Goal: Task Accomplishment & Management: Complete application form

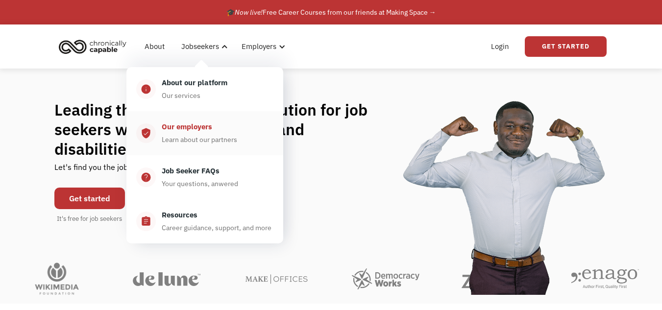
click at [195, 127] on div "Our employers" at bounding box center [187, 127] width 50 height 12
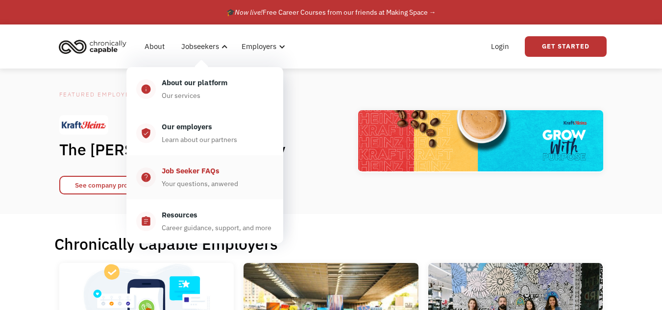
click at [210, 185] on div "Your questions, anwered" at bounding box center [200, 184] width 76 height 12
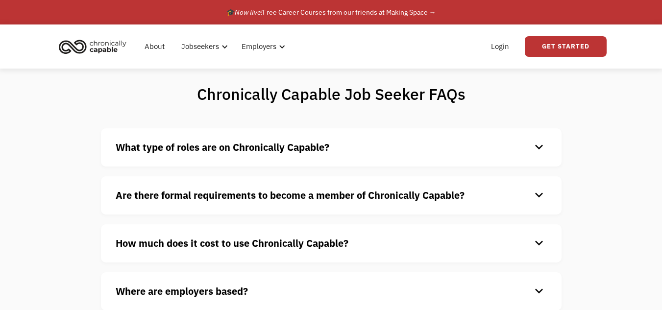
click at [530, 197] on h4 "Are there formal requirements to become a member of Chronically Capable?" at bounding box center [323, 195] width 415 height 15
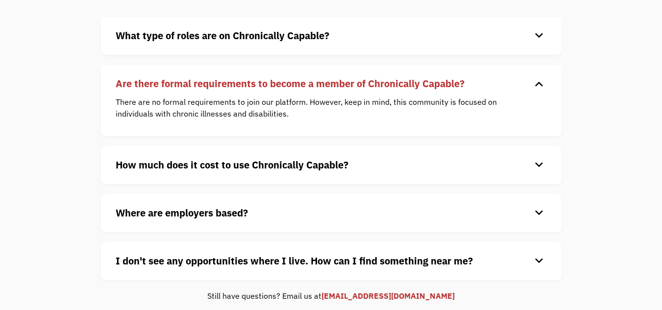
scroll to position [144, 0]
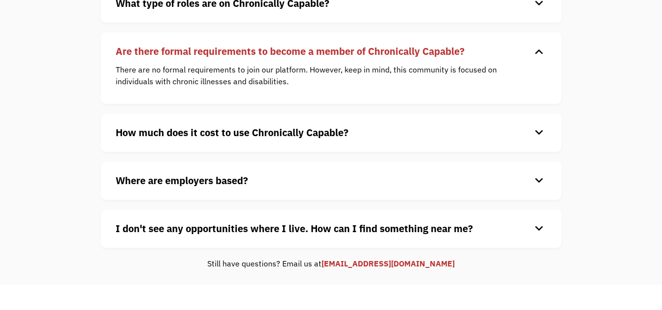
click at [529, 142] on div "How much does it cost to use Chronically Capable? keyboard_arrow_down Chronical…" at bounding box center [331, 133] width 460 height 38
click at [537, 133] on div "keyboard_arrow_down" at bounding box center [539, 132] width 16 height 15
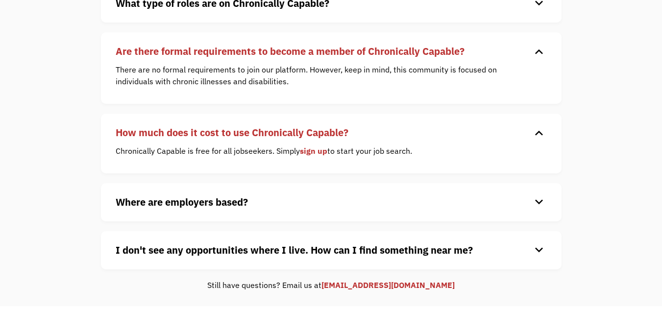
click at [535, 203] on div "keyboard_arrow_down" at bounding box center [539, 202] width 16 height 15
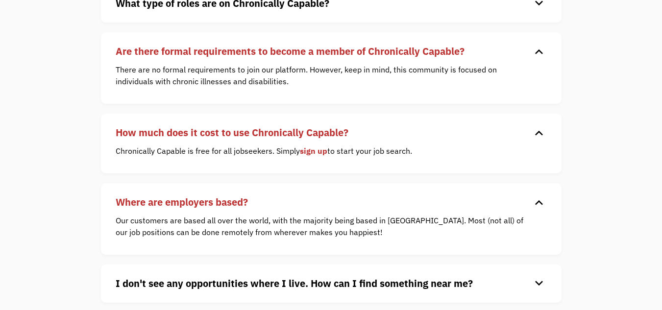
click at [311, 152] on link "sign up" at bounding box center [313, 151] width 27 height 10
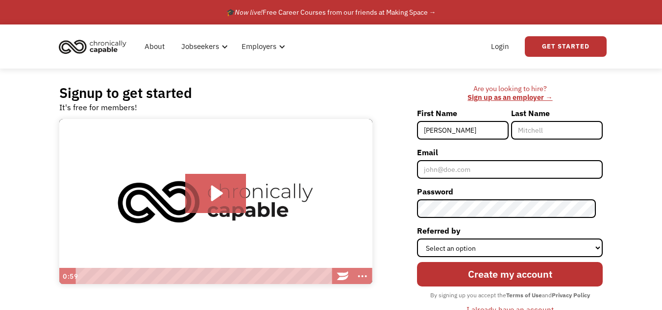
type input "[PERSON_NAME]"
type input "Rayfield"
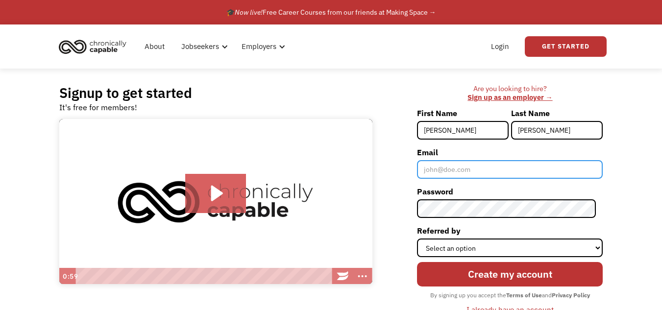
click at [499, 168] on input "Email" at bounding box center [510, 169] width 186 height 19
type input "[EMAIL_ADDRESS][DOMAIN_NAME]"
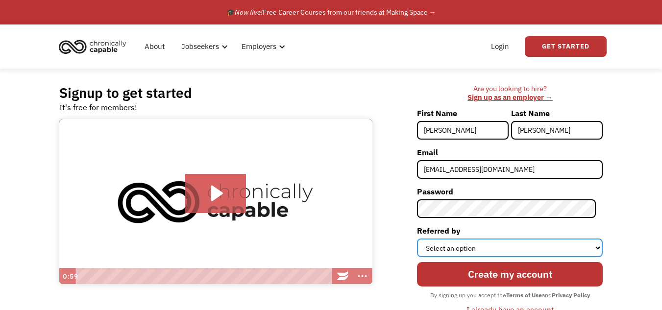
click at [489, 241] on select "Select an option Instagram Facebook Twitter Search Engine News Article Word of …" at bounding box center [510, 247] width 186 height 19
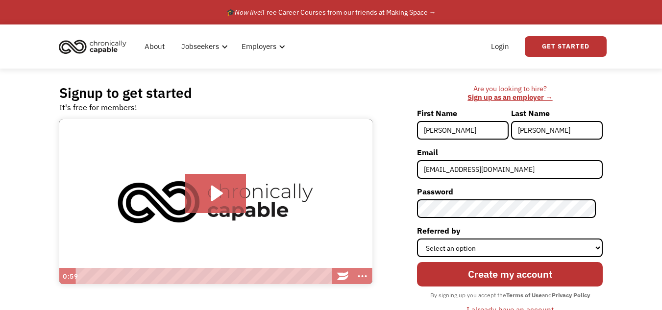
click at [362, 199] on img at bounding box center [215, 202] width 313 height 166
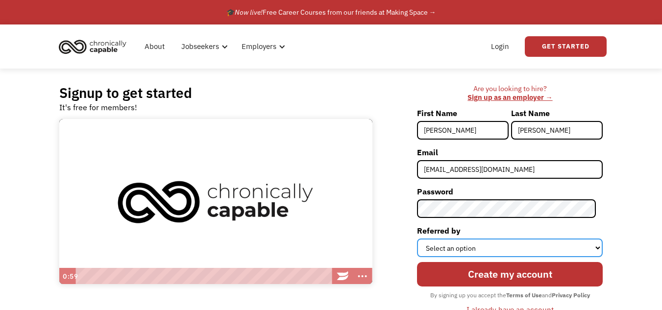
click at [442, 247] on select "Select an option Instagram Facebook Twitter Search Engine News Article Word of …" at bounding box center [510, 247] width 186 height 19
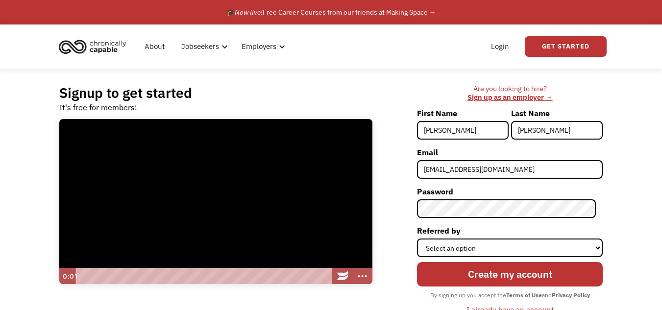
click at [182, 223] on div at bounding box center [215, 202] width 313 height 166
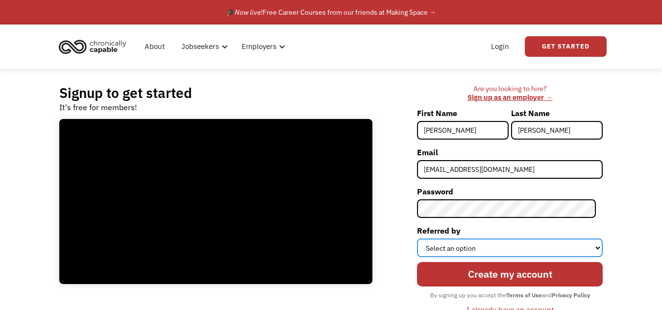
click at [458, 243] on select "Select an option Instagram Facebook Twitter Search Engine News Article Word of …" at bounding box center [510, 247] width 186 height 19
select select "Search Engine"
click at [424, 238] on select "Select an option Instagram Facebook Twitter Search Engine News Article Word of …" at bounding box center [510, 247] width 186 height 19
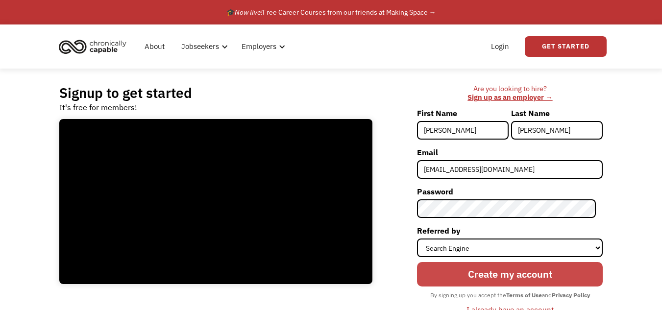
click at [477, 279] on input "Create my account" at bounding box center [510, 274] width 186 height 24
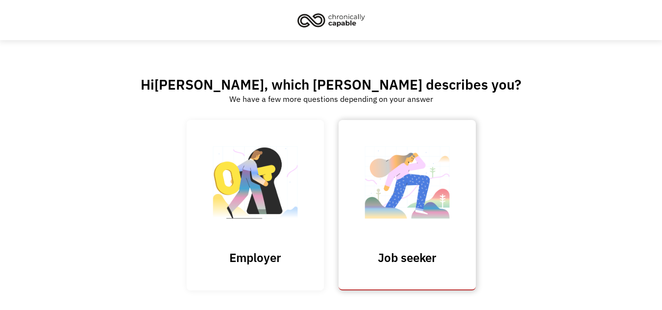
click at [427, 176] on img at bounding box center [407, 187] width 98 height 95
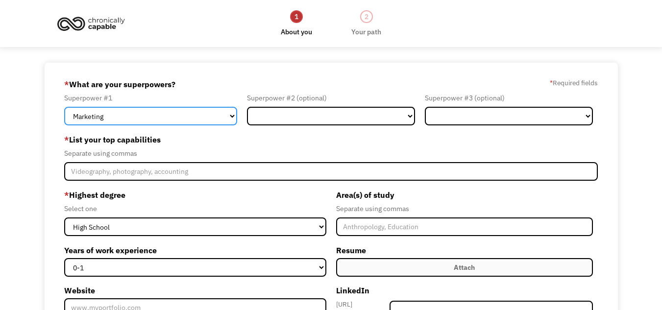
click at [210, 114] on select "Marketing Human Resources Finance Technology Operations Sales Industrial & Manu…" at bounding box center [150, 116] width 173 height 19
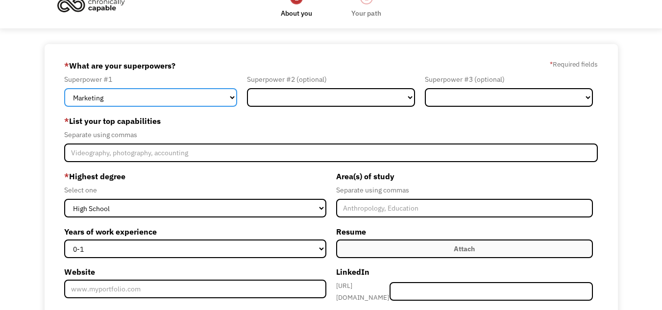
scroll to position [19, 0]
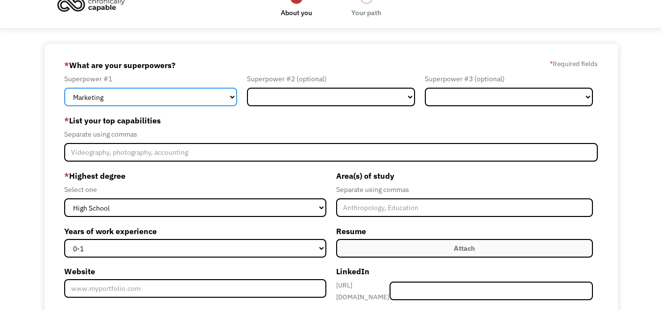
click at [215, 98] on select "Marketing Human Resources Finance Technology Operations Sales Industrial & Manu…" at bounding box center [150, 97] width 173 height 19
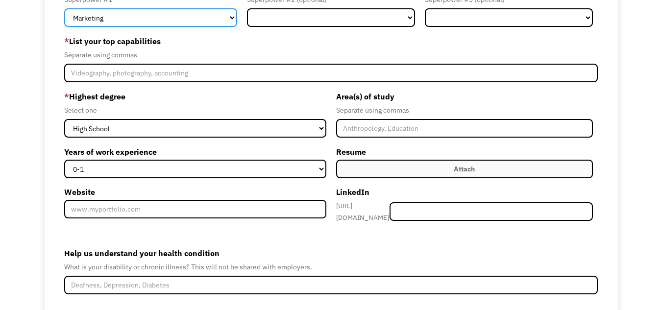
scroll to position [92, 0]
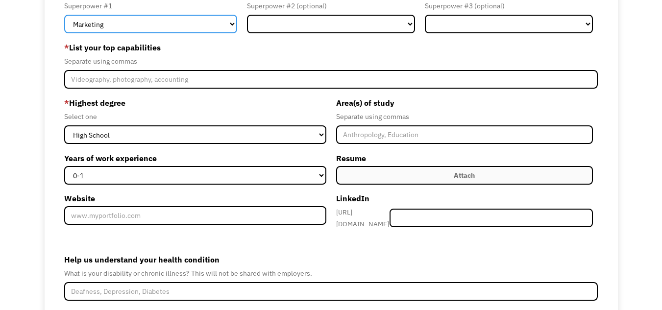
click at [201, 17] on select "Marketing Human Resources Finance Technology Operations Sales Industrial & Manu…" at bounding box center [150, 24] width 173 height 19
select select "Other"
click at [64, 15] on select "Marketing Human Resources Finance Technology Operations Sales Industrial & Manu…" at bounding box center [150, 24] width 173 height 19
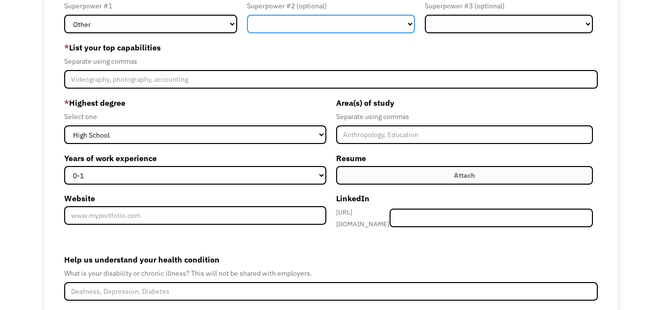
click at [260, 32] on select "Marketing Human Resources Finance Technology Operations Sales Industrial & Manu…" at bounding box center [331, 24] width 168 height 19
select select "Customer Service"
click at [247, 15] on select "Marketing Human Resources Finance Technology Operations Sales Industrial & Manu…" at bounding box center [331, 24] width 168 height 19
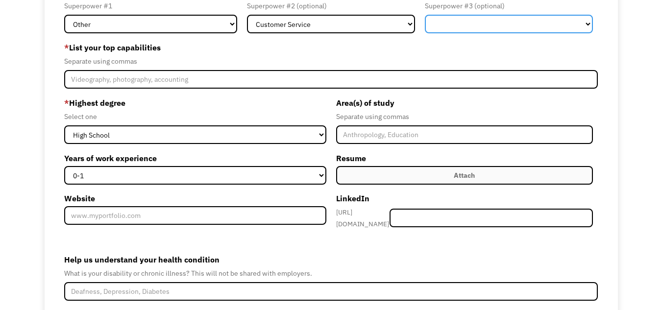
click at [435, 31] on select "Marketing Human Resources Finance Technology Operations Sales Industrial & Manu…" at bounding box center [509, 24] width 168 height 19
select select "Sales"
click at [425, 15] on select "Marketing Human Resources Finance Technology Operations Sales Industrial & Manu…" at bounding box center [509, 24] width 168 height 19
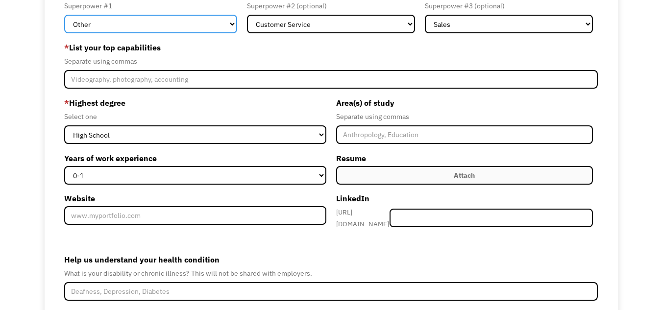
click at [187, 32] on select "Marketing Human Resources Finance Technology Operations Sales Industrial & Manu…" at bounding box center [150, 24] width 173 height 19
select select "Operations"
click at [64, 15] on select "Marketing Human Resources Finance Technology Operations Sales Industrial & Manu…" at bounding box center [150, 24] width 173 height 19
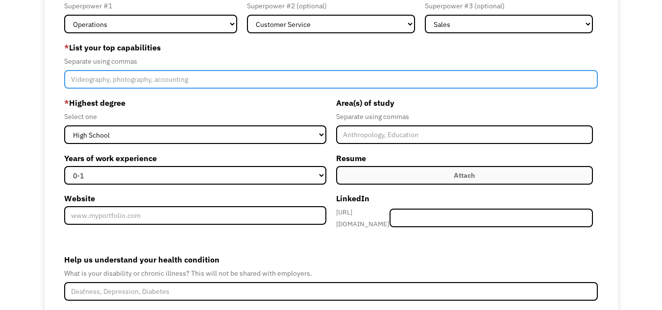
click at [126, 88] on input "Member-Create-Step1" at bounding box center [330, 79] width 533 height 19
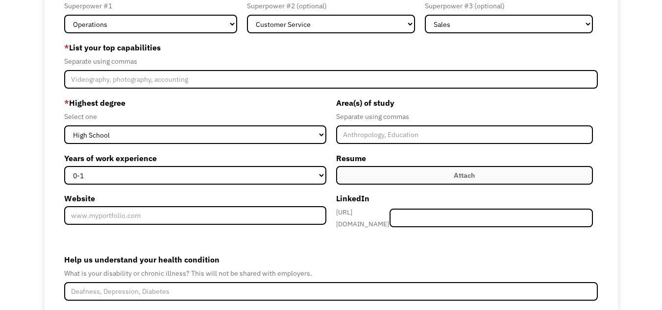
click at [391, 176] on label "Attach" at bounding box center [464, 175] width 257 height 19
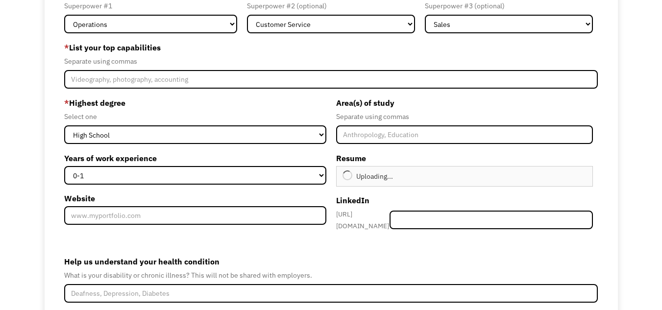
type input "Continue"
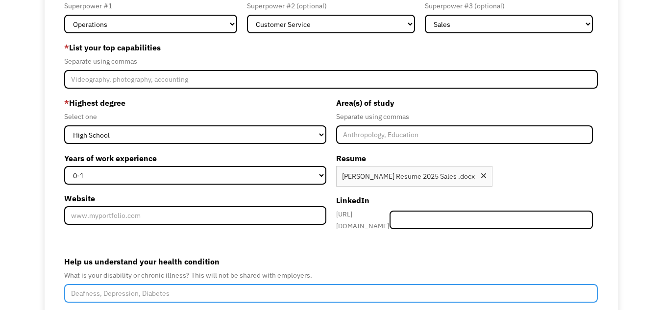
click at [205, 284] on input "Help us understand your health condition" at bounding box center [330, 293] width 533 height 19
type input "Chronic back pain"
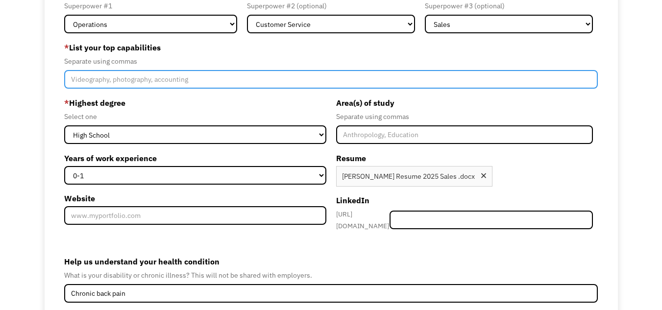
click at [157, 73] on input "Member-Create-Step1" at bounding box center [330, 79] width 533 height 19
drag, startPoint x: 269, startPoint y: 78, endPoint x: 216, endPoint y: 83, distance: 52.6
click at [216, 83] on input "Leadership, team player, organized, flexibility, customer relations, active lis…" at bounding box center [330, 79] width 533 height 19
type input "Leadership, team player, organized, flexibility, interpersonal skills, active l…"
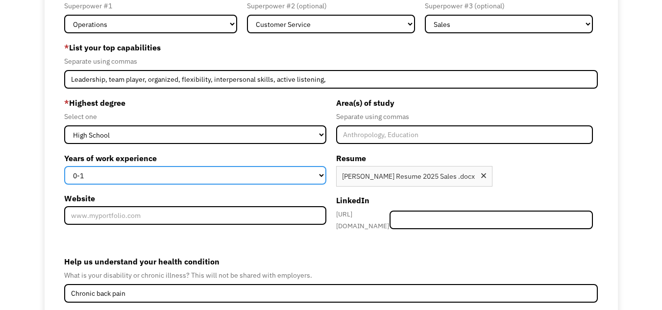
click at [115, 181] on select "0-1 2-4 5-10 11-15 15+" at bounding box center [194, 175] width 261 height 19
select select "5-10"
click at [64, 166] on select "0-1 2-4 5-10 11-15 15+" at bounding box center [194, 175] width 261 height 19
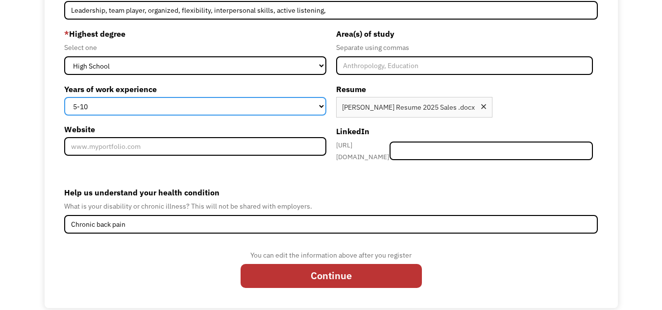
scroll to position [169, 0]
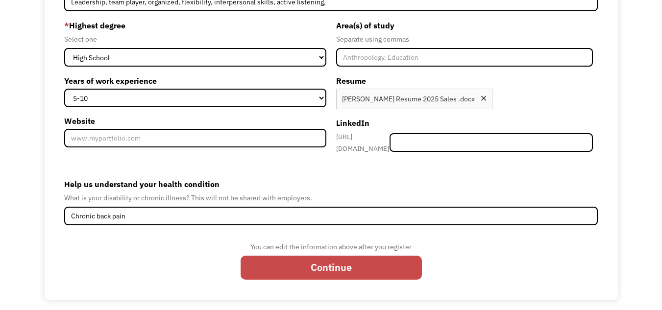
click at [344, 274] on input "Continue" at bounding box center [330, 268] width 181 height 24
type input "Please wait..."
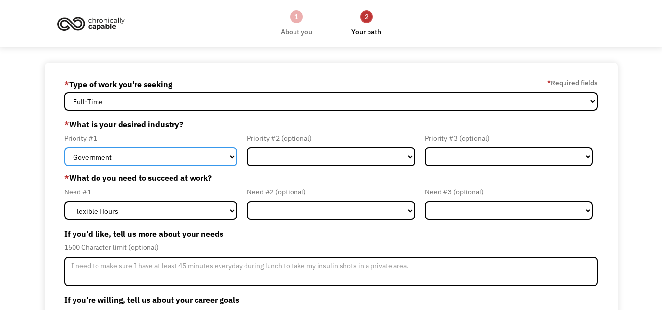
click at [168, 155] on select "Government Finance & Insurance Health & Social Care Tech & Engineering Creative…" at bounding box center [150, 156] width 173 height 19
select select "Administrative"
click at [64, 147] on select "Government Finance & Insurance Health & Social Care Tech & Engineering Creative…" at bounding box center [150, 156] width 173 height 19
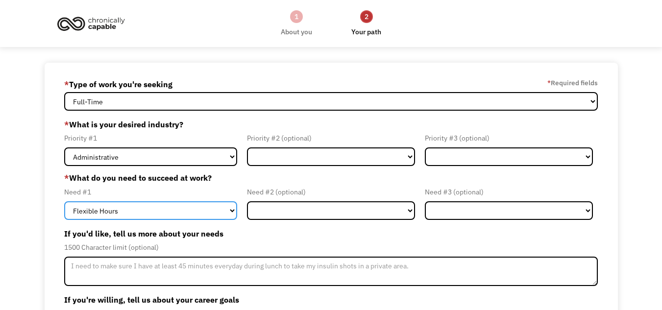
click at [106, 213] on select "Flexible Hours Remote Work Service Animal On-site Accommodations Visual Support…" at bounding box center [150, 210] width 173 height 19
select select "Remote Work"
click at [64, 201] on select "Flexible Hours Remote Work Service Animal On-site Accommodations Visual Support…" at bounding box center [150, 210] width 173 height 19
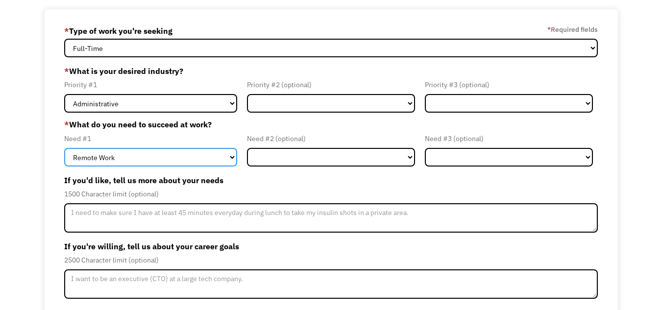
scroll to position [52, 0]
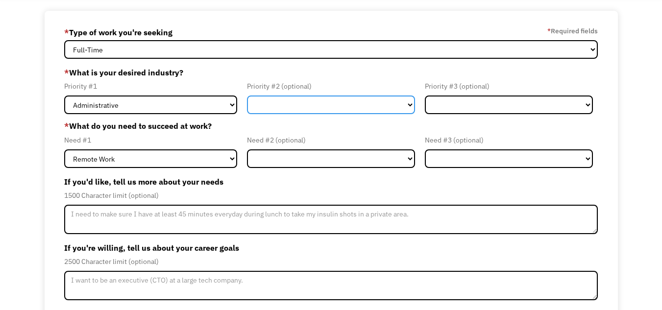
click at [338, 102] on select "Government Finance & Insurance Health & Social Care Tech & Engineering Creative…" at bounding box center [331, 104] width 168 height 19
select select "Finance & Insurance"
click at [247, 95] on select "Government Finance & Insurance Health & Social Care Tech & Engineering Creative…" at bounding box center [331, 104] width 168 height 19
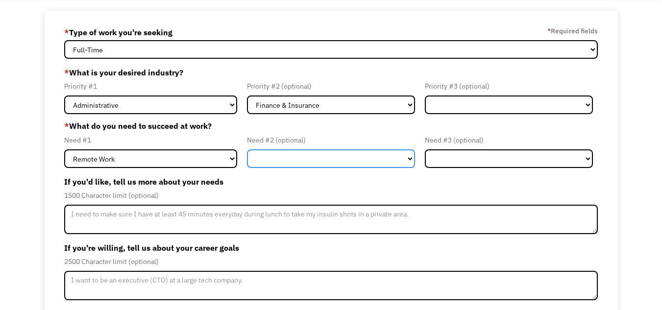
click at [313, 161] on select "Flexible Hours Remote Work Service Animal On-site Accommodations Visual Support…" at bounding box center [331, 158] width 168 height 19
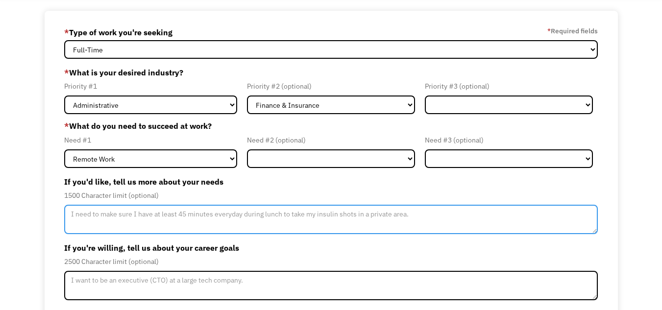
click at [184, 212] on textarea "Member-Update-Form-Step2" at bounding box center [330, 219] width 533 height 29
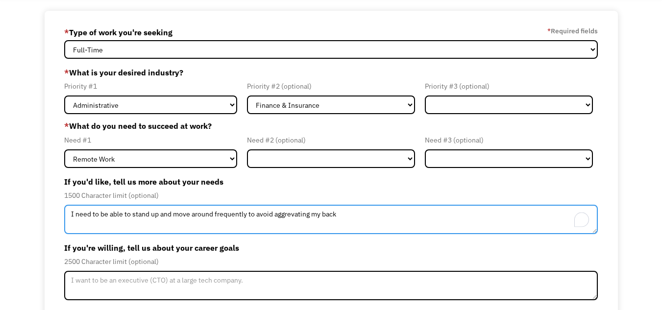
type textarea "I need to be able to stand up and move around frequently to avoid aggrevating m…"
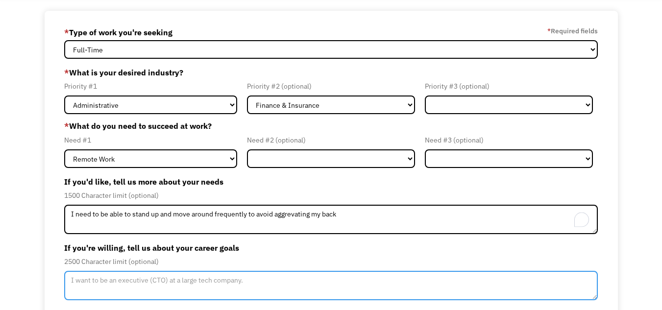
click at [178, 278] on textarea "Member-Update-Form-Step2" at bounding box center [330, 285] width 533 height 29
type textarea "I want to work for a company where I can"
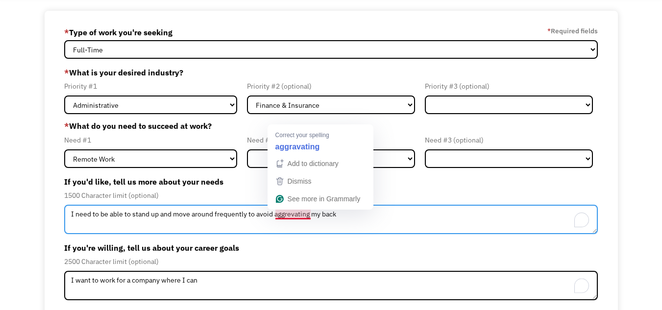
click at [293, 214] on textarea "I need to be able to stand up and move around frequently to avoid aggrevating m…" at bounding box center [330, 219] width 533 height 29
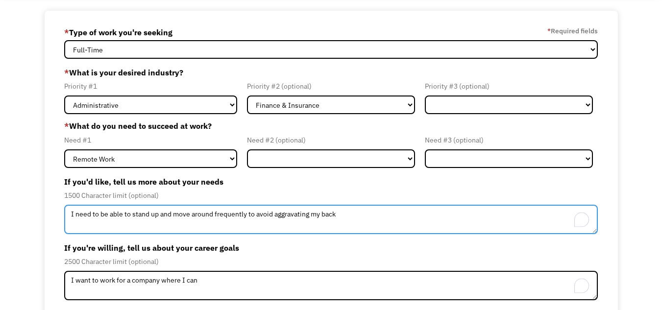
type textarea "I need to be able to stand up and move around frequently to avoid aggravating m…"
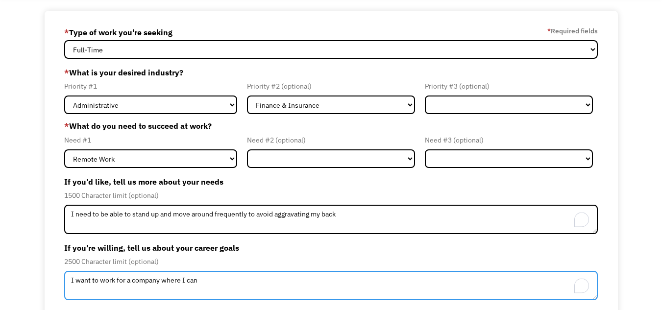
click at [240, 284] on textarea "I want to work for a company where I can" at bounding box center [330, 285] width 533 height 29
click at [265, 281] on textarea "I want to work for a company where I can use my interpersonal skills" at bounding box center [330, 285] width 533 height 29
click at [265, 281] on textarea "I want to work for a company where I can use my skills" at bounding box center [330, 285] width 533 height 29
click at [274, 281] on textarea "I want to work for a company where I can use my skills to develop relationships" at bounding box center [330, 285] width 533 height 29
click at [376, 277] on textarea "I want to work for a company where I can use my skills to develop interpersonal…" at bounding box center [330, 285] width 533 height 29
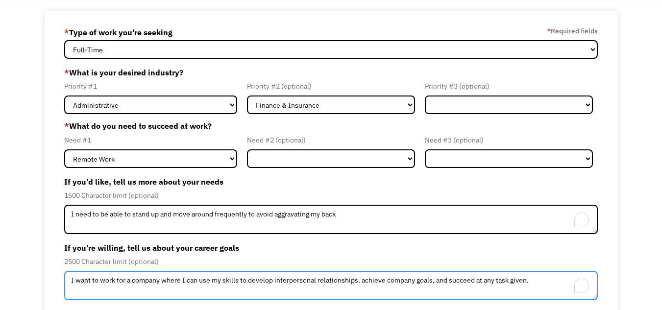
type textarea "I want to work for a company where I can use my skills to develop interpersonal…"
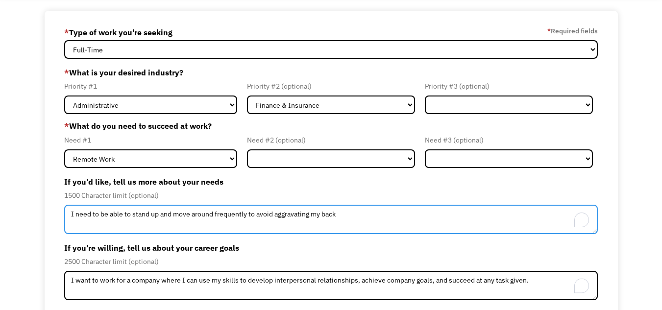
click at [348, 205] on textarea "I need to be able to stand up and move around frequently to avoid aggravating m…" at bounding box center [330, 219] width 533 height 29
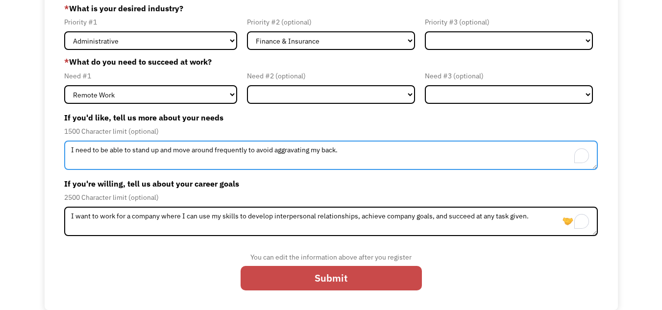
type textarea "I need to be able to stand up and move around frequently to avoid aggravating m…"
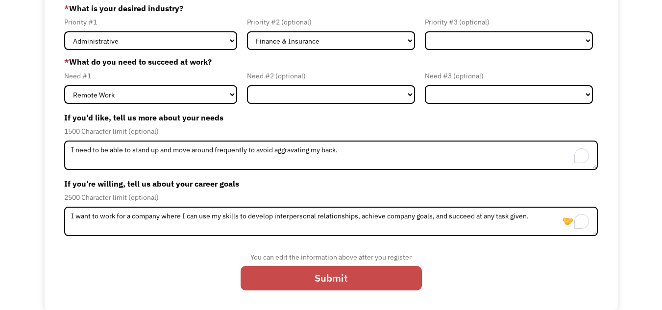
click at [383, 277] on input "Submit" at bounding box center [330, 278] width 181 height 24
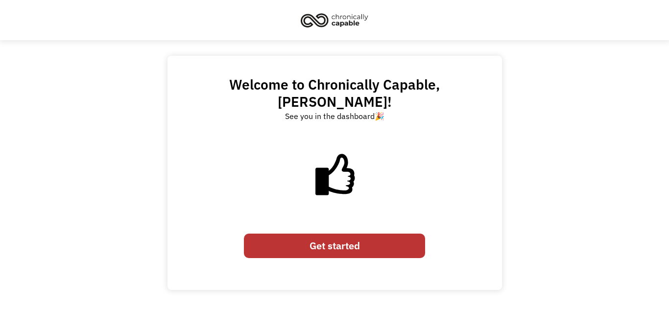
click at [363, 234] on link "Get started" at bounding box center [334, 246] width 181 height 24
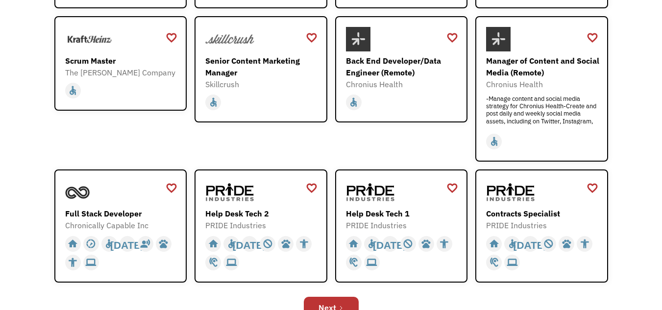
scroll to position [286, 0]
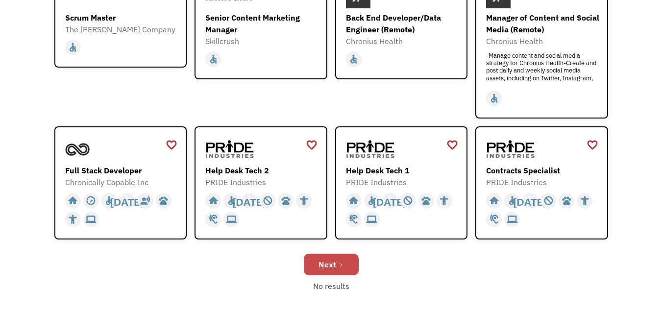
click at [328, 269] on div "Next" at bounding box center [327, 265] width 18 height 12
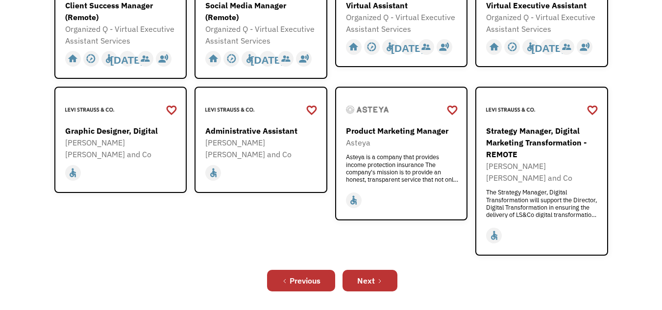
scroll to position [340, 0]
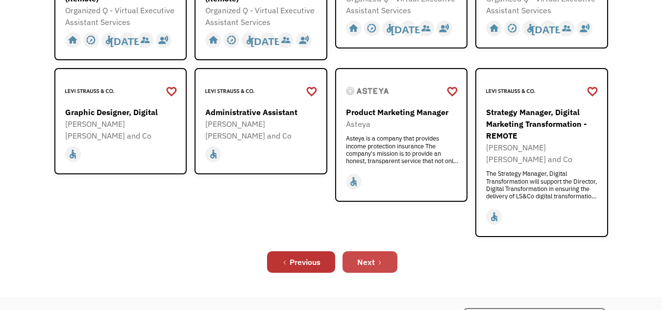
click at [377, 260] on icon "Next Page" at bounding box center [380, 263] width 6 height 6
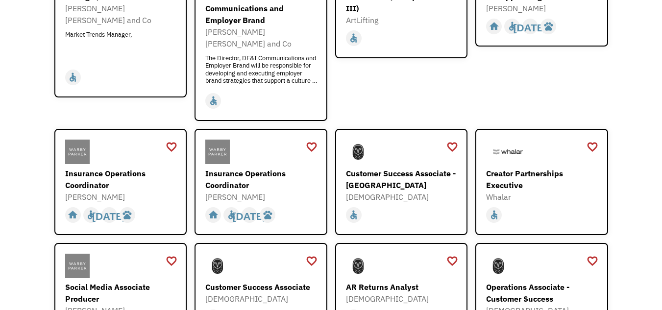
scroll to position [360, 0]
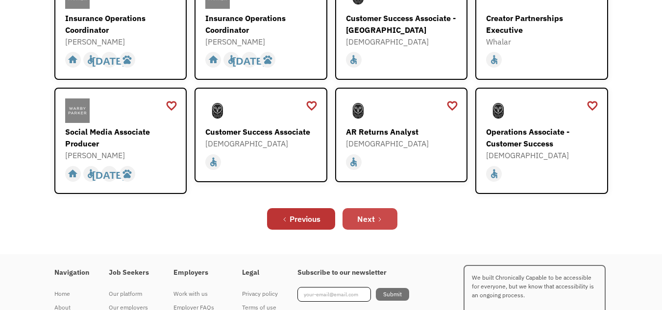
click at [377, 208] on link "Next" at bounding box center [369, 219] width 55 height 22
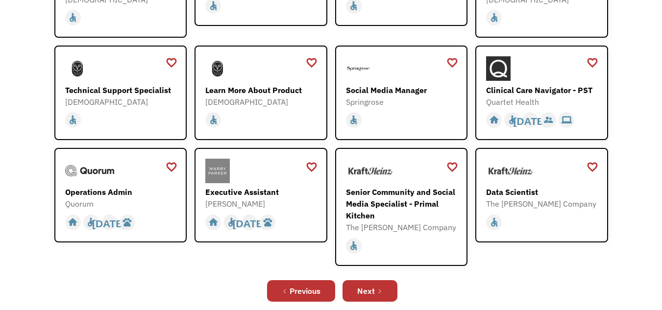
scroll to position [228, 0]
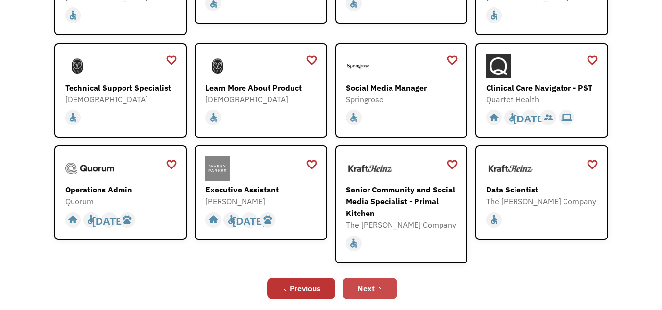
click at [368, 287] on div "Next" at bounding box center [366, 289] width 18 height 12
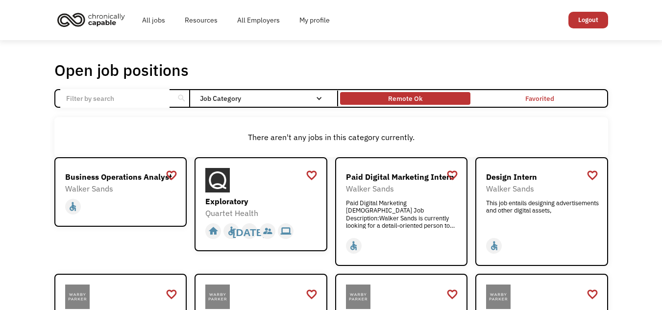
click at [406, 95] on div "Remote Ok" at bounding box center [405, 99] width 34 height 12
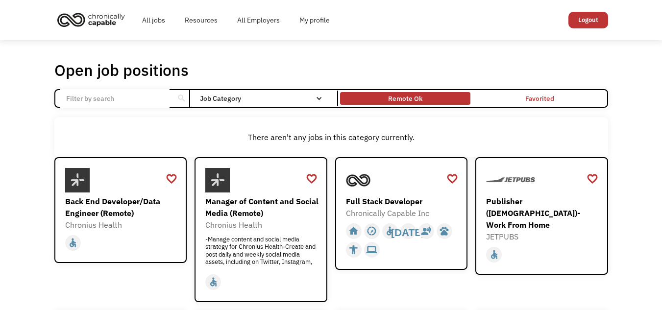
click at [406, 95] on div "Remote Ok" at bounding box center [405, 99] width 34 height 12
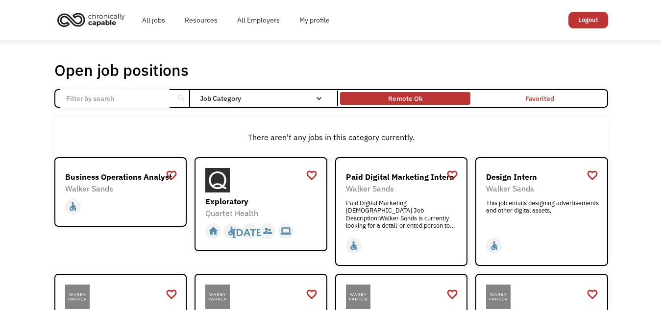
click at [406, 95] on div "Remote Ok" at bounding box center [405, 99] width 34 height 12
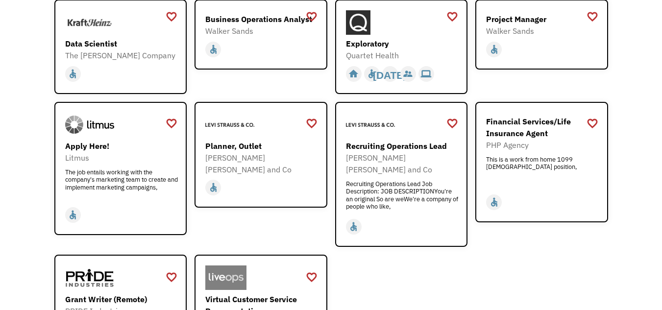
scroll to position [1104, 0]
